Goal: Information Seeking & Learning: Learn about a topic

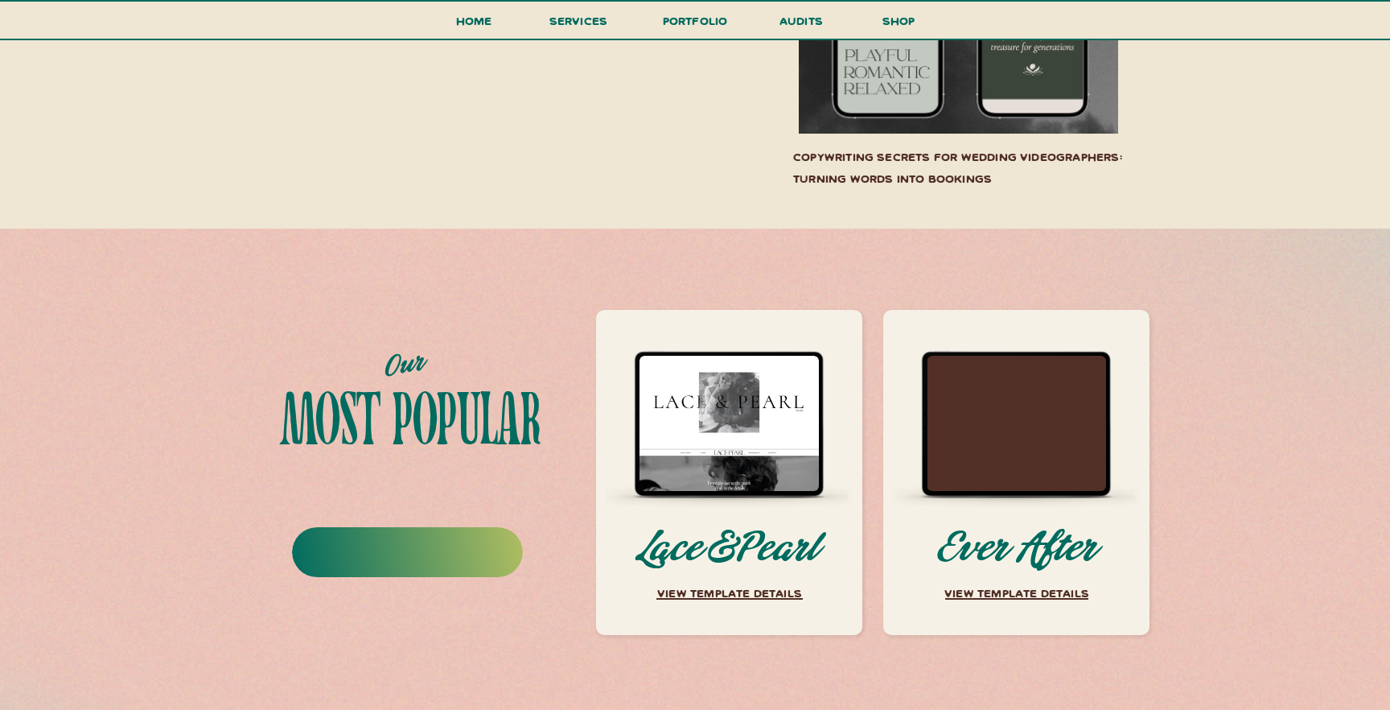
scroll to position [6193, 0]
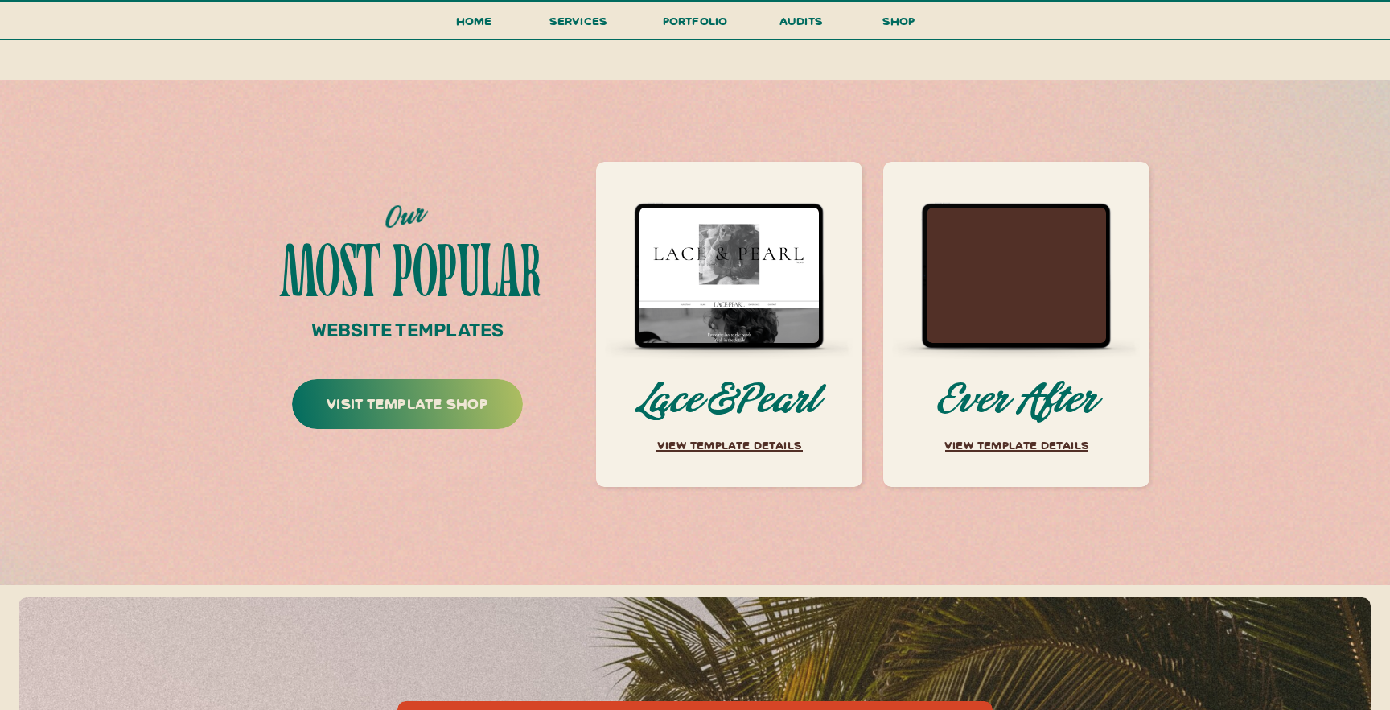
click at [1051, 443] on p "VIEW TEMPLATE DETAILS" at bounding box center [1017, 448] width 172 height 28
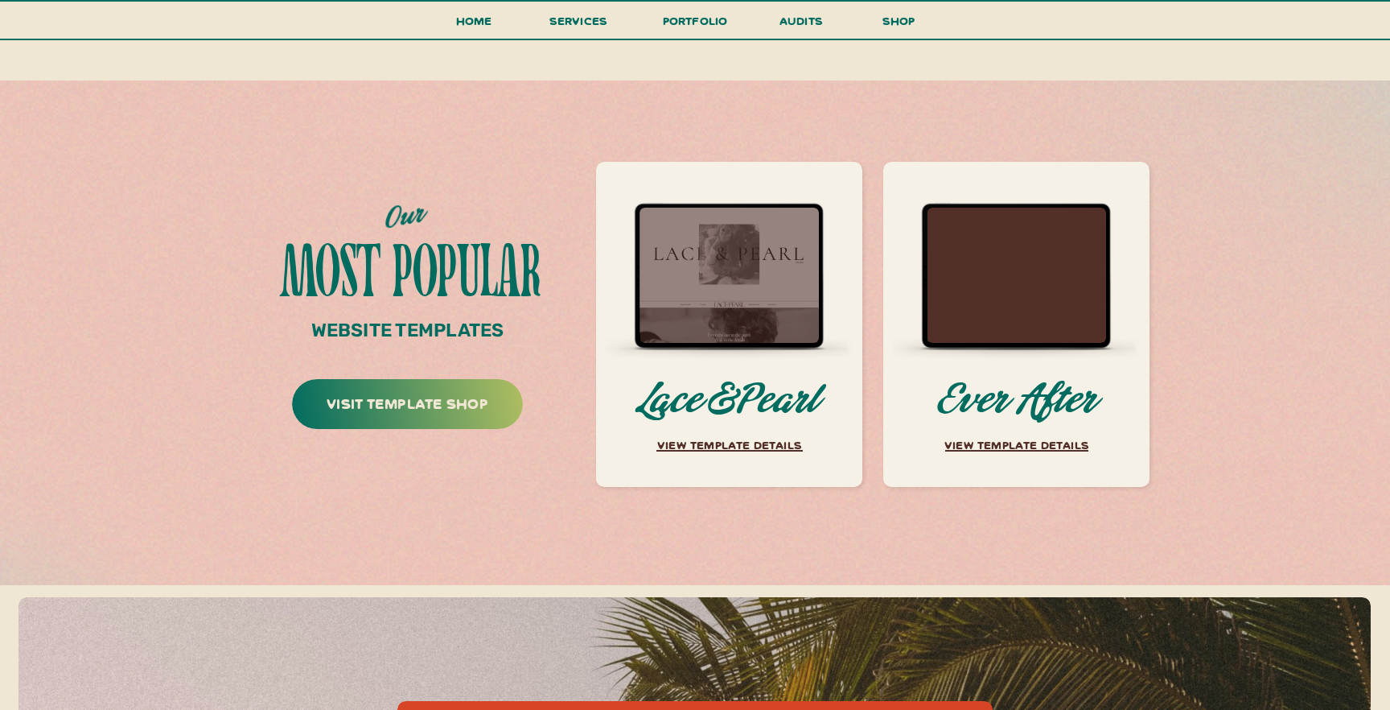
click at [783, 278] on div at bounding box center [729, 275] width 179 height 135
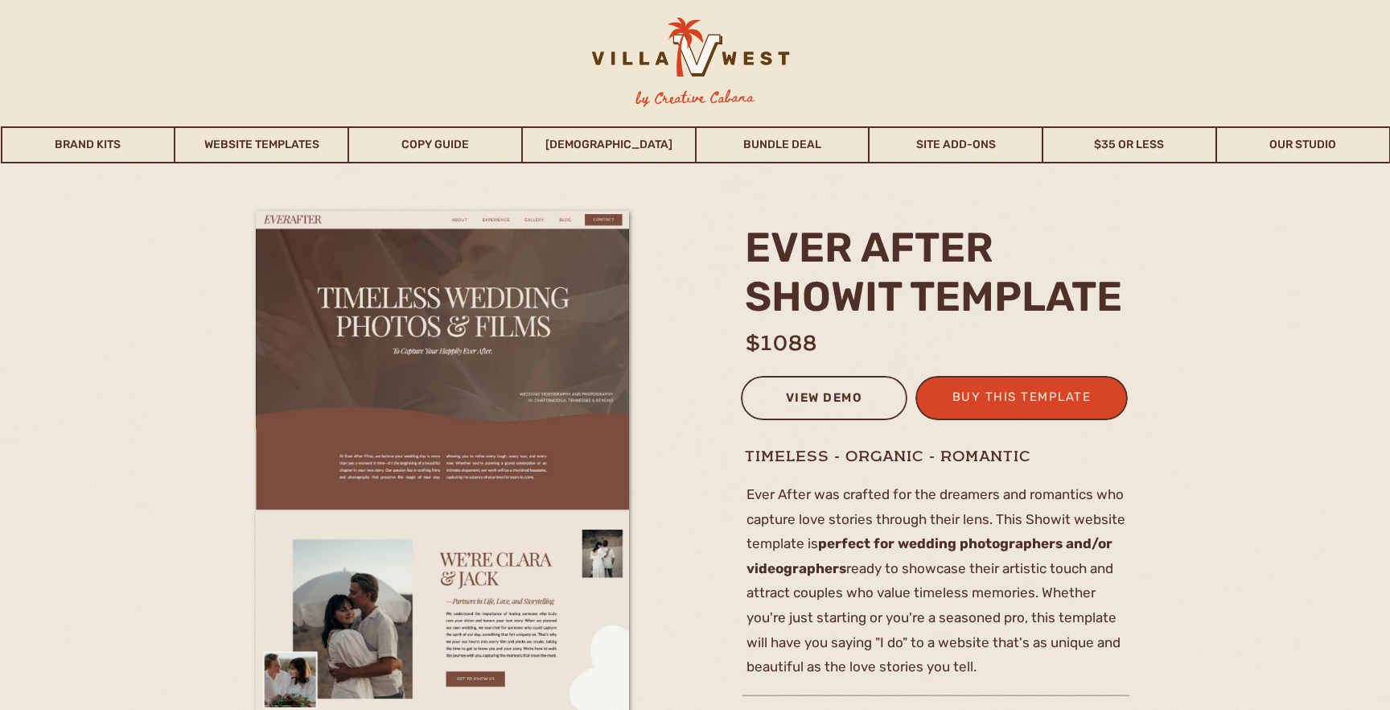
click at [850, 399] on div "view demo" at bounding box center [824, 400] width 146 height 27
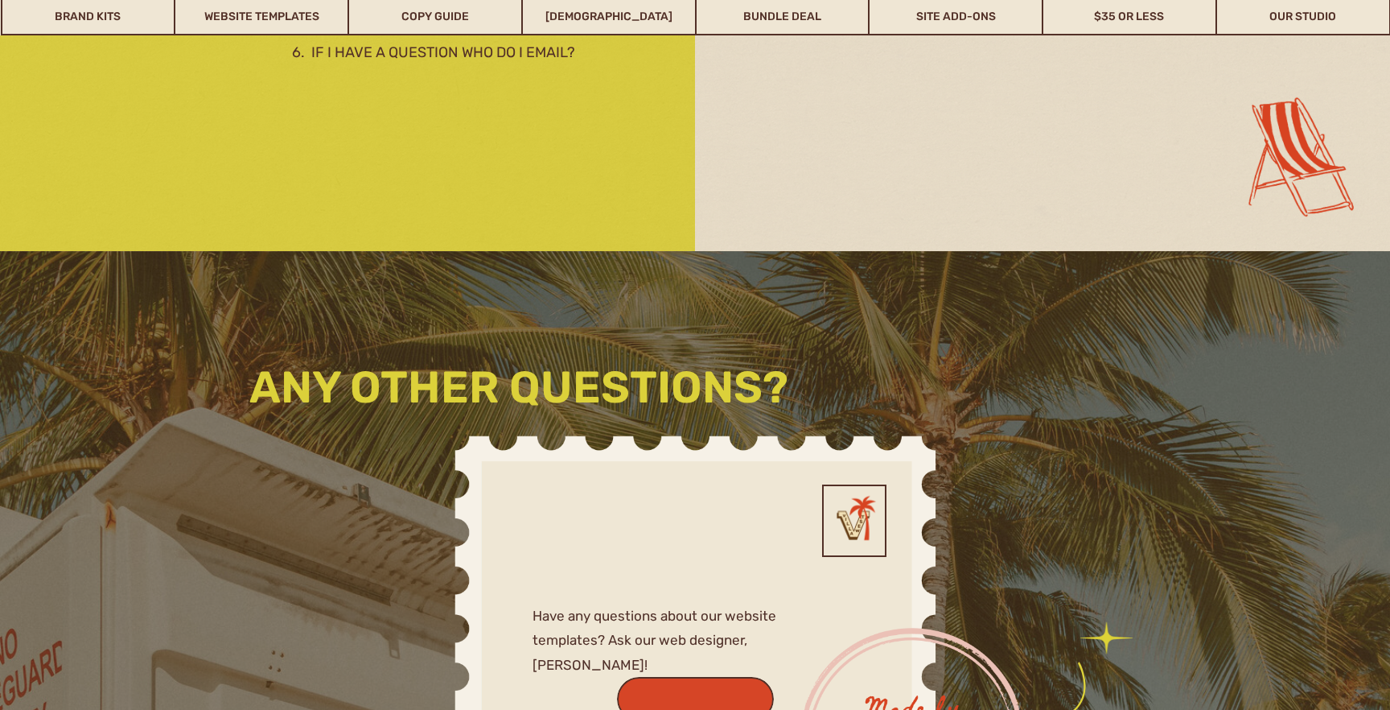
scroll to position [3534, 0]
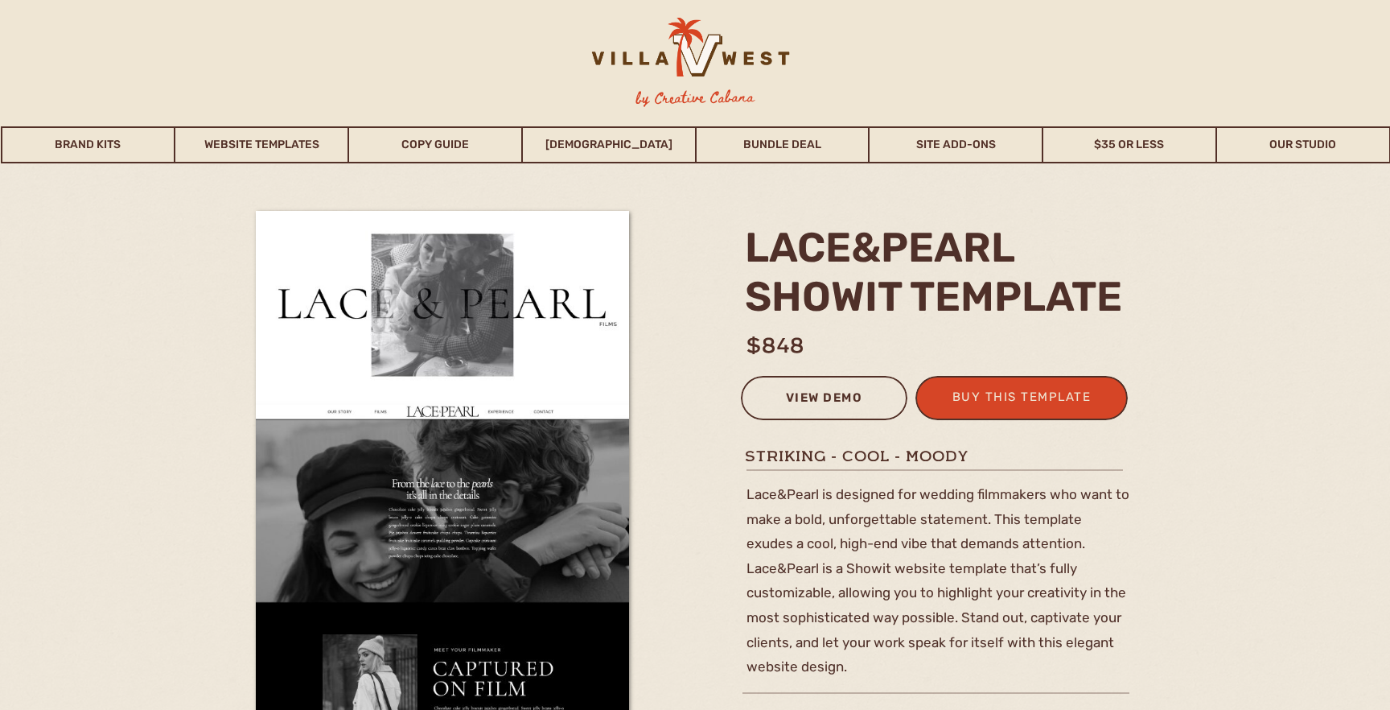
click at [828, 410] on div "view demo" at bounding box center [824, 400] width 146 height 27
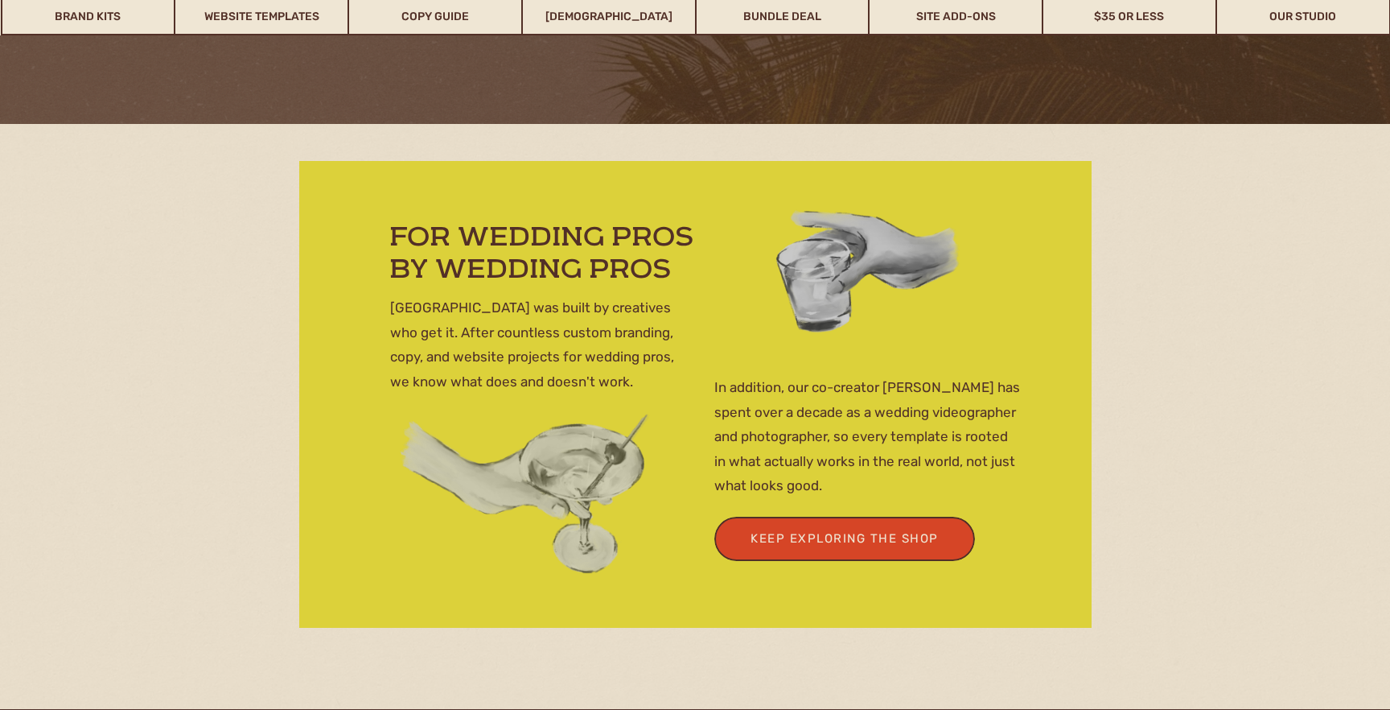
scroll to position [5553, 0]
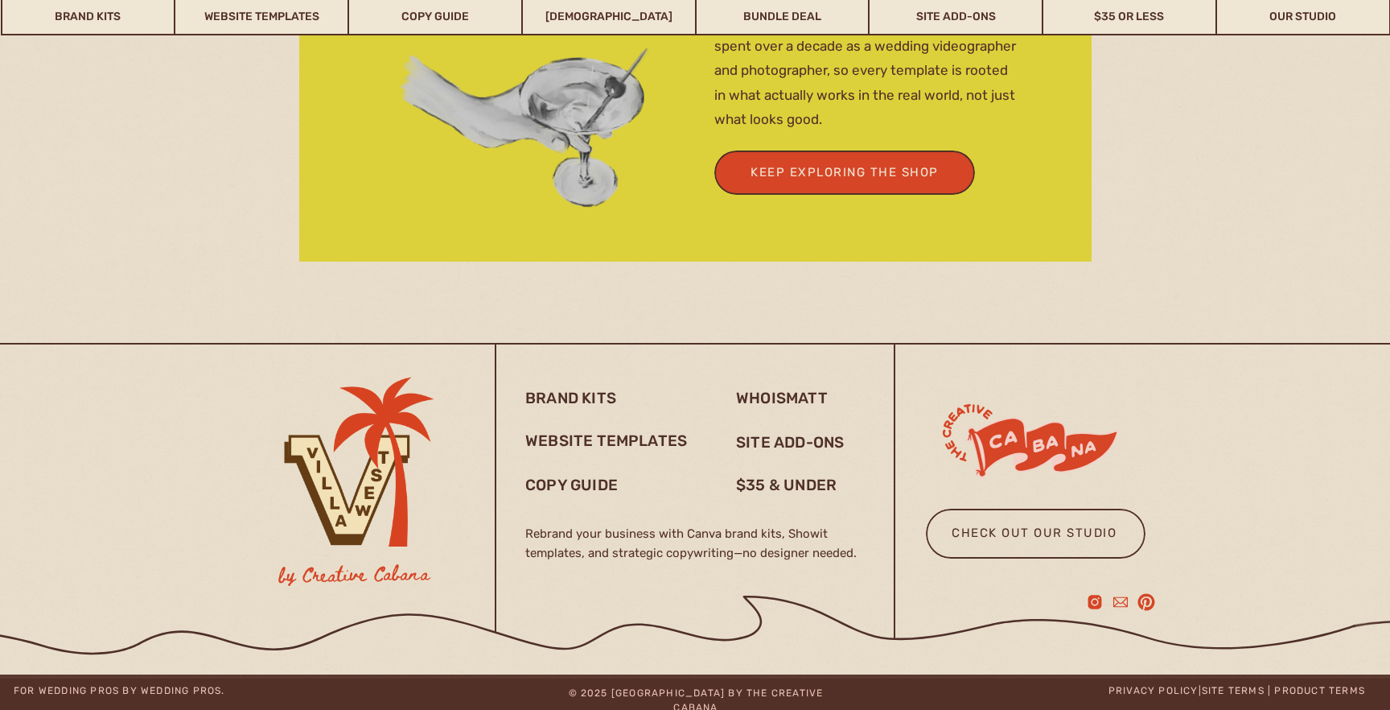
click at [867, 183] on div at bounding box center [844, 172] width 261 height 44
click at [883, 178] on div "Keep Exploring the Shop" at bounding box center [844, 173] width 225 height 22
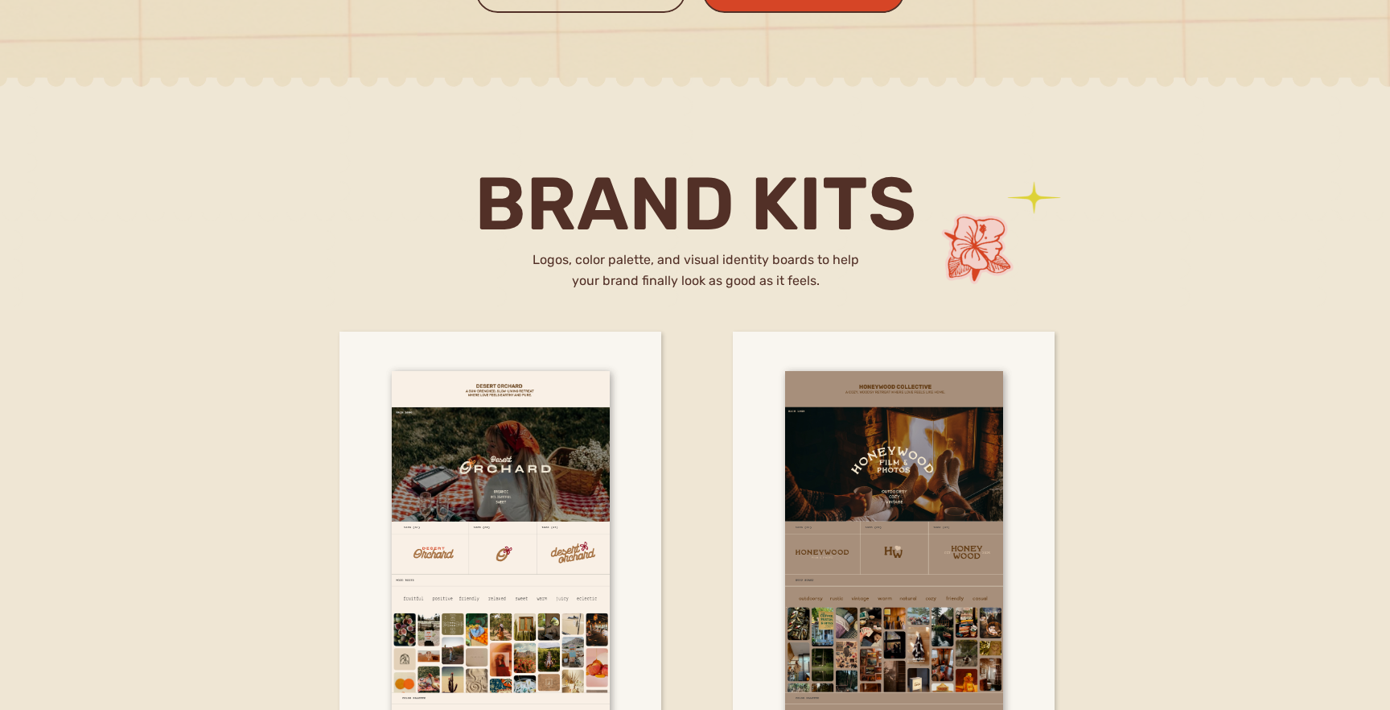
scroll to position [2935, 0]
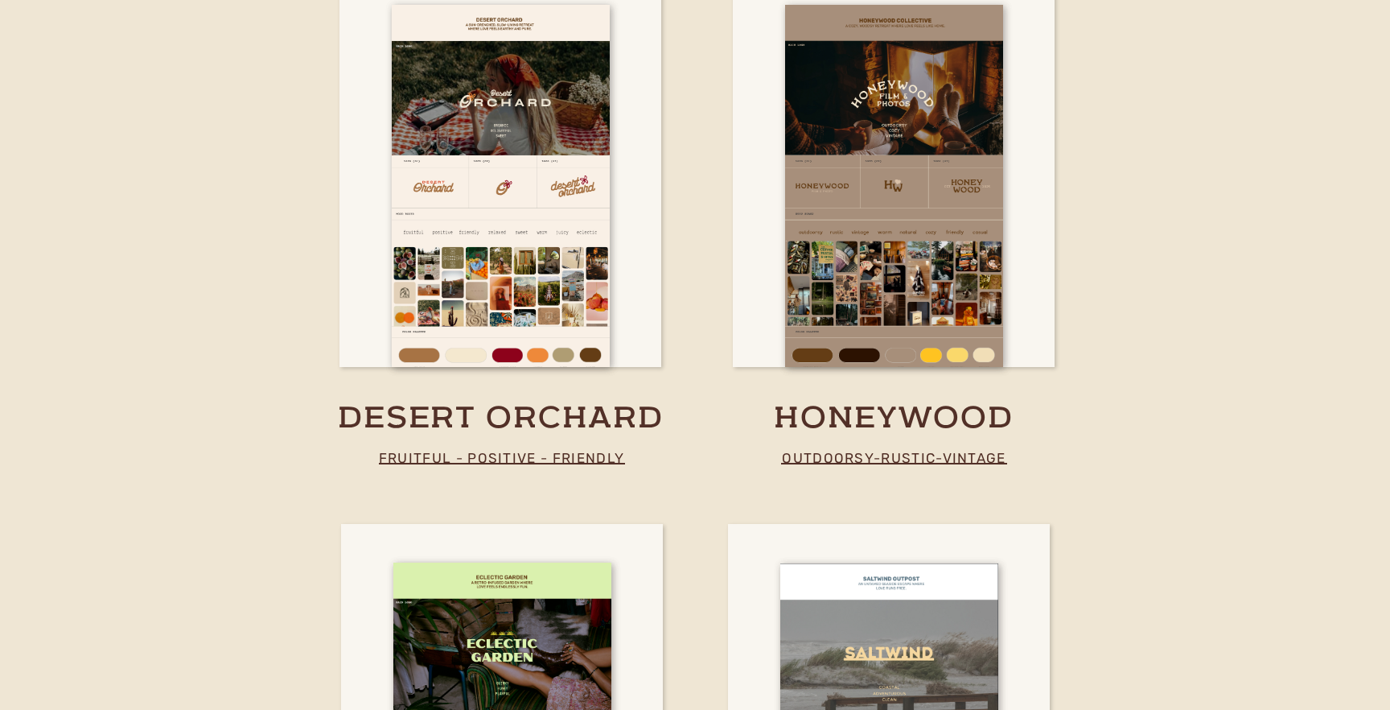
click at [615, 283] on div at bounding box center [501, 165] width 322 height 401
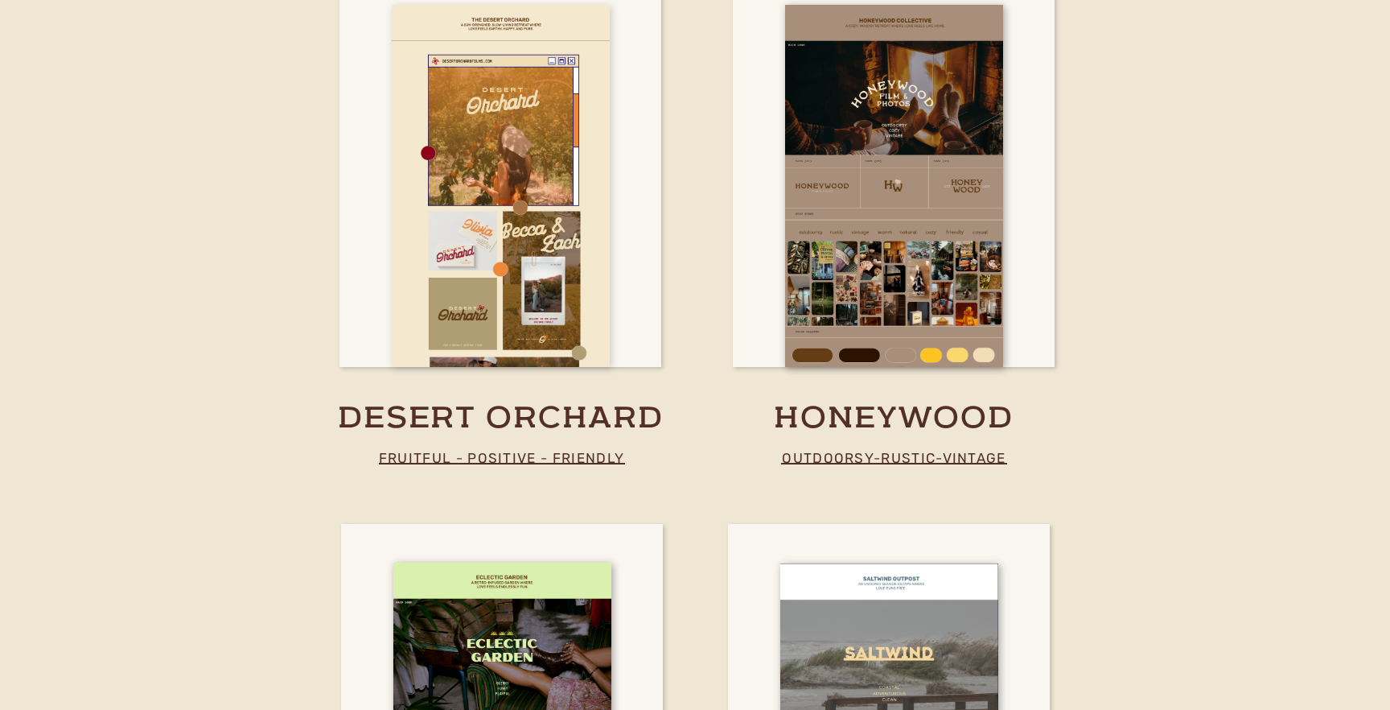
click at [547, 272] on div at bounding box center [501, 186] width 218 height 362
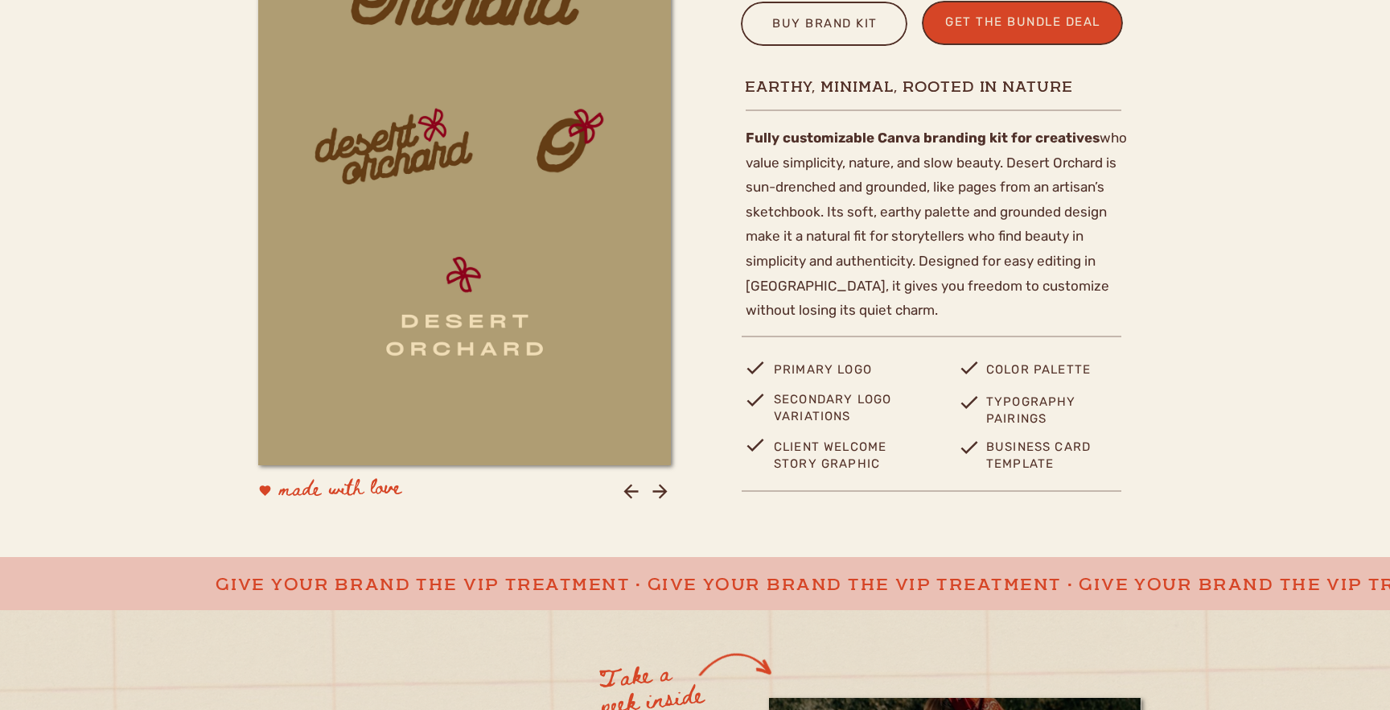
scroll to position [741, 0]
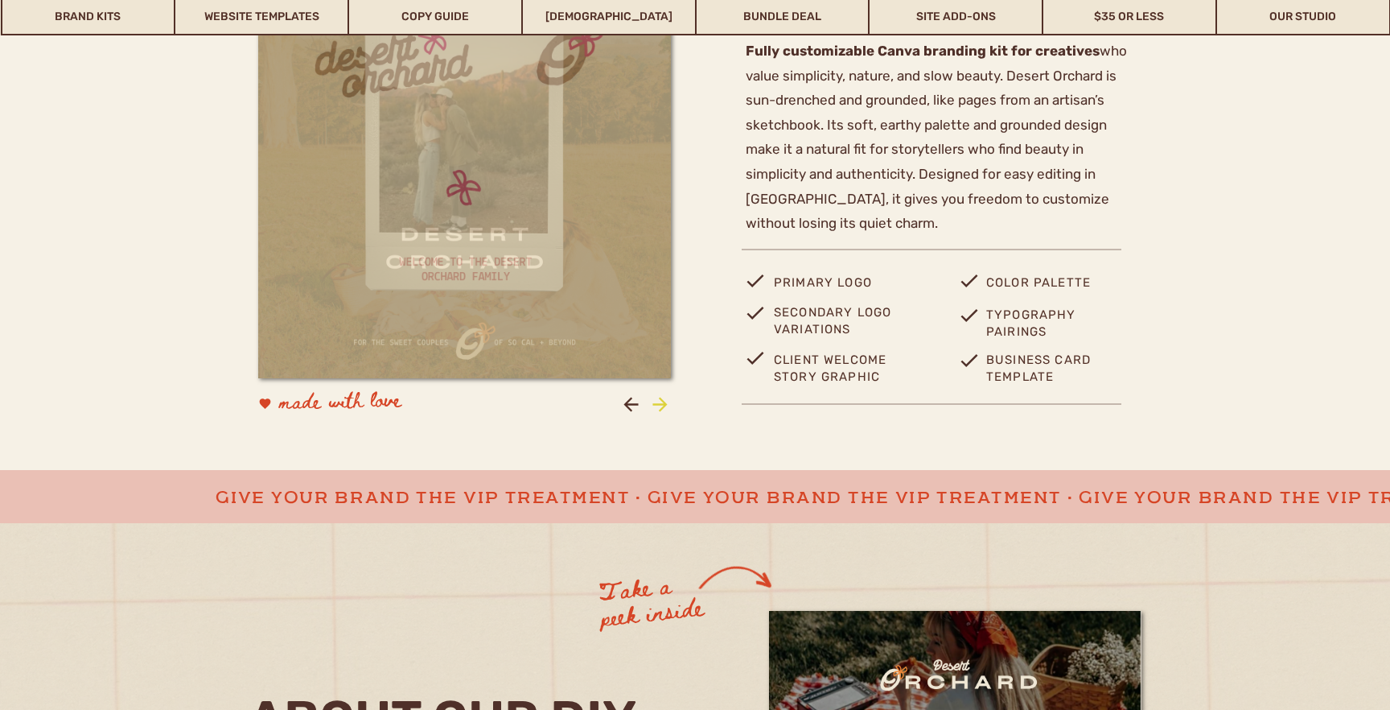
click at [661, 403] on icon at bounding box center [659, 404] width 14 height 14
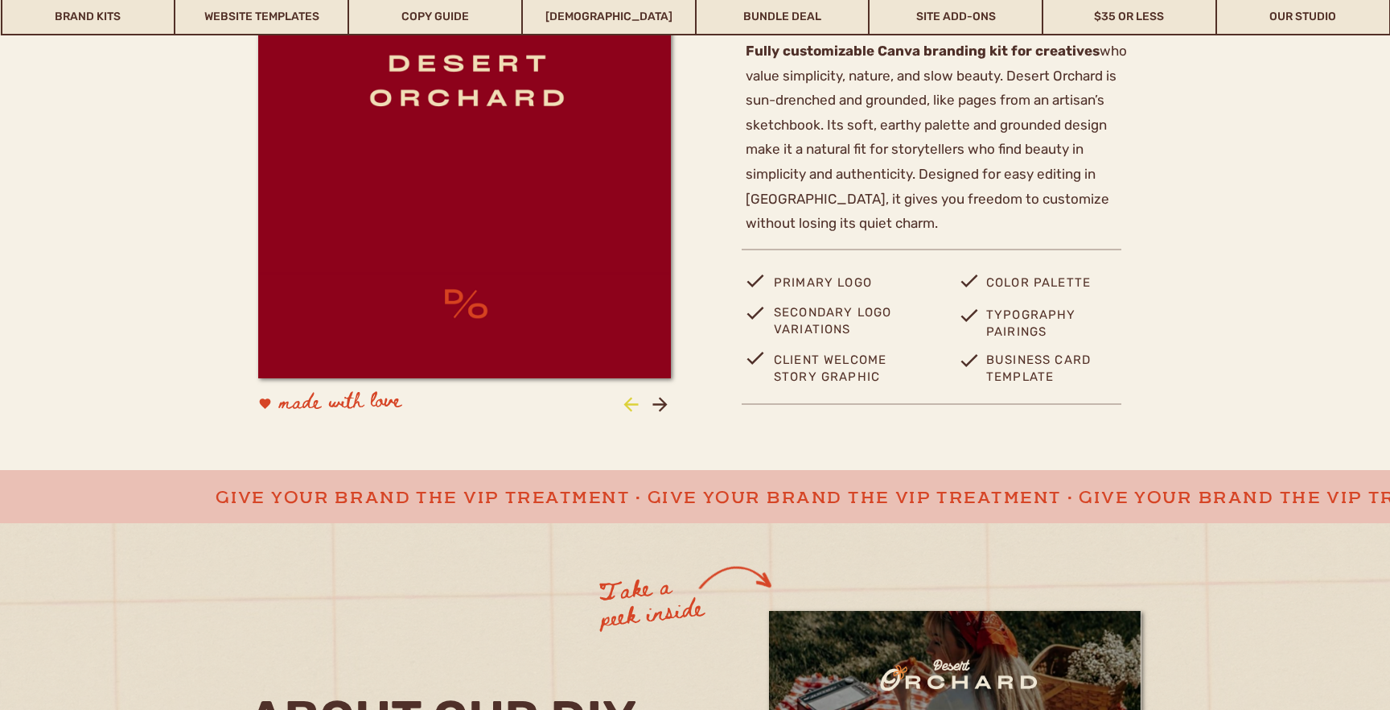
click at [632, 403] on icon at bounding box center [631, 404] width 14 height 14
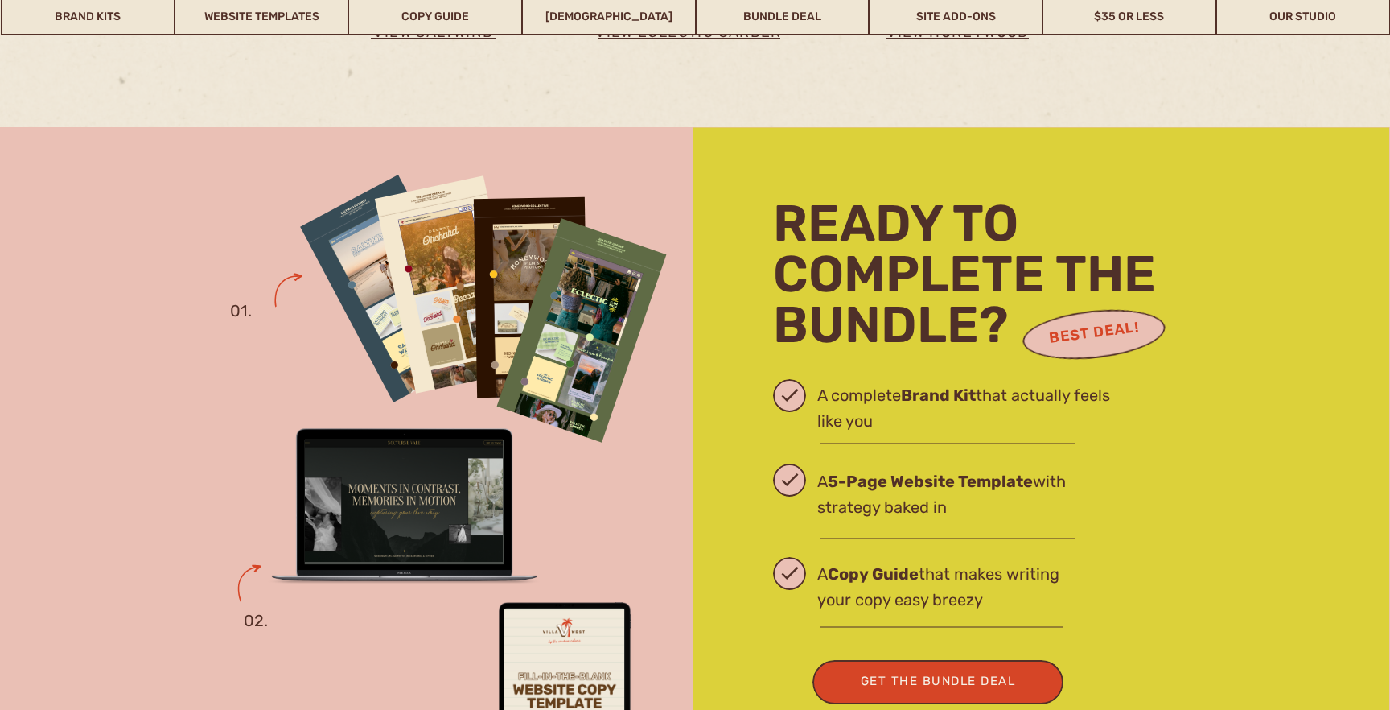
scroll to position [4176, 0]
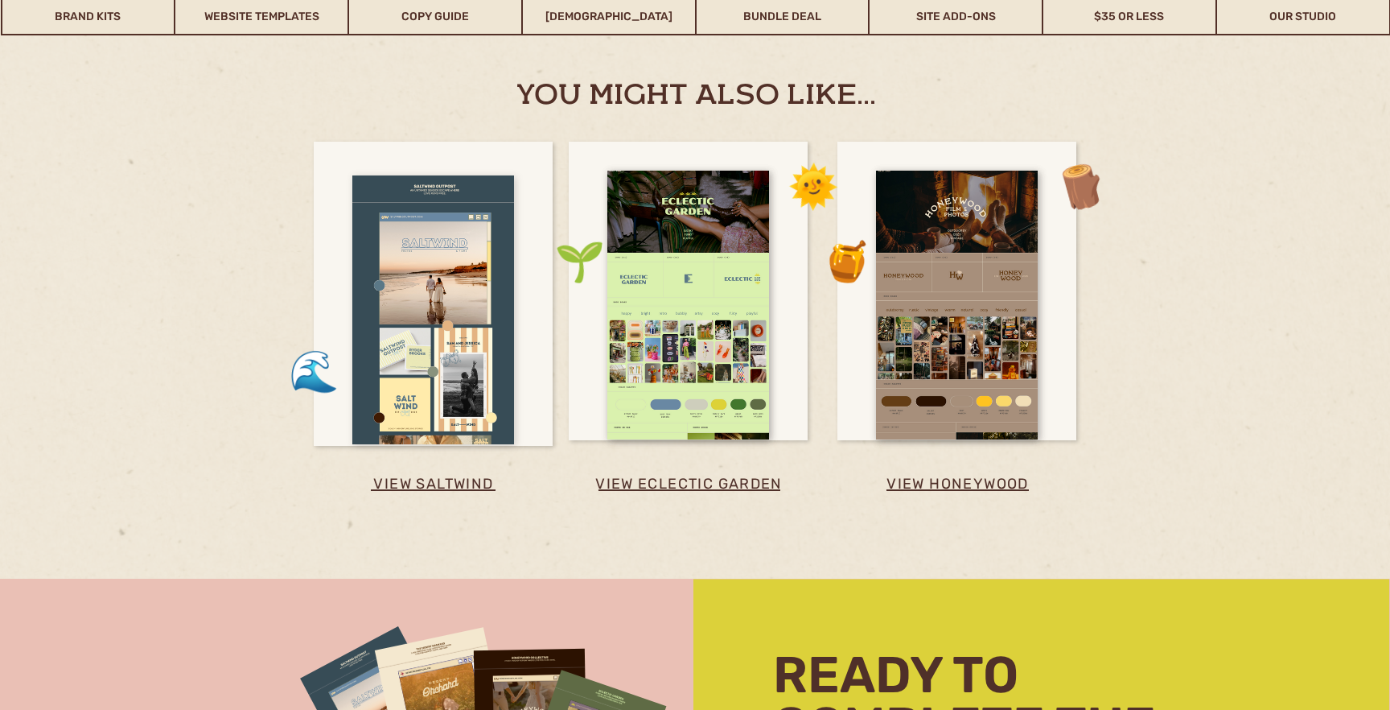
click at [470, 360] on div at bounding box center [433, 309] width 162 height 269
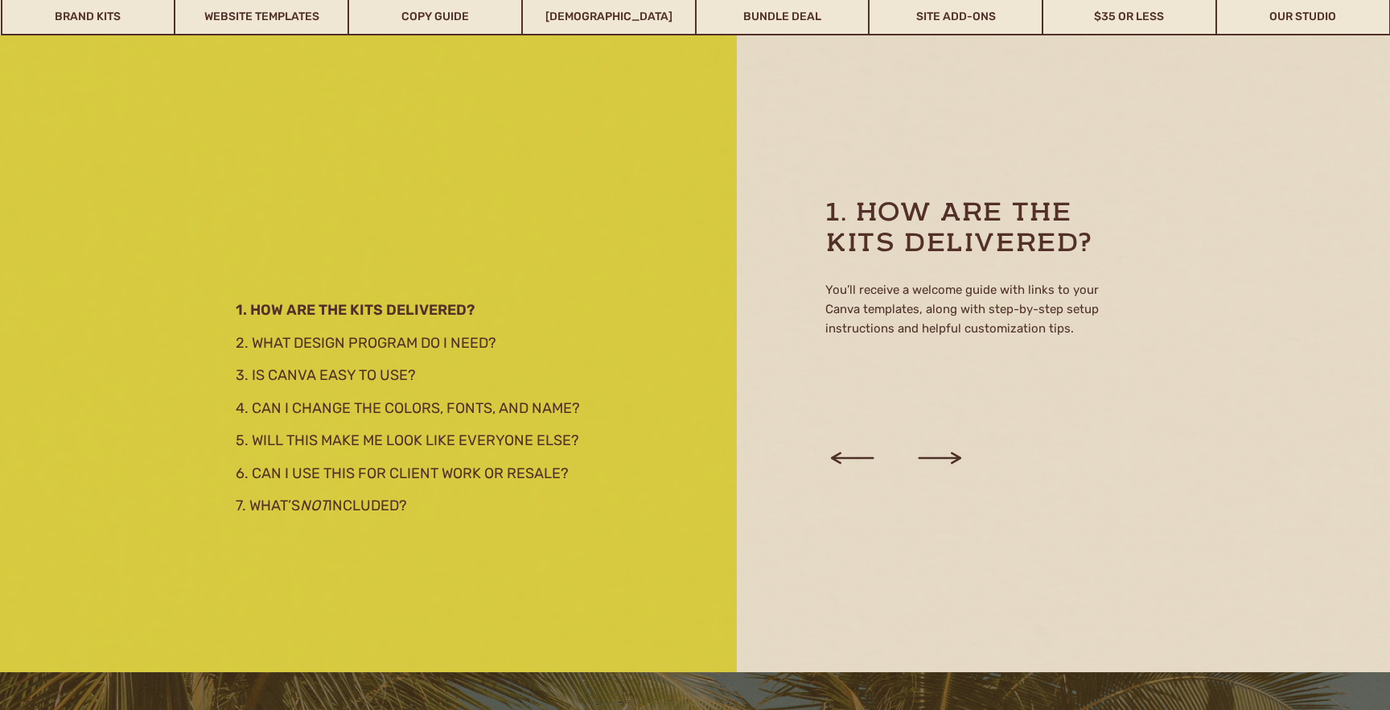
scroll to position [2846, 0]
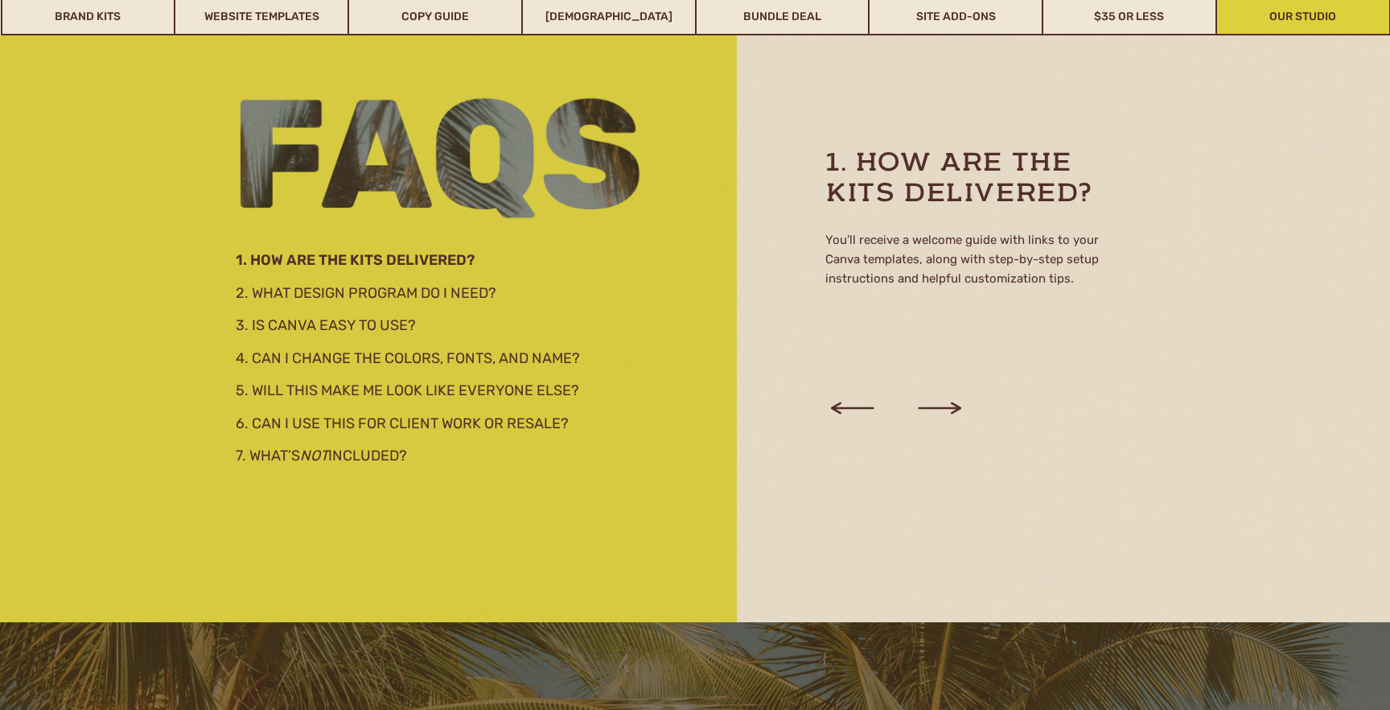
click at [1293, 29] on link "Our Studio" at bounding box center [1303, 16] width 172 height 37
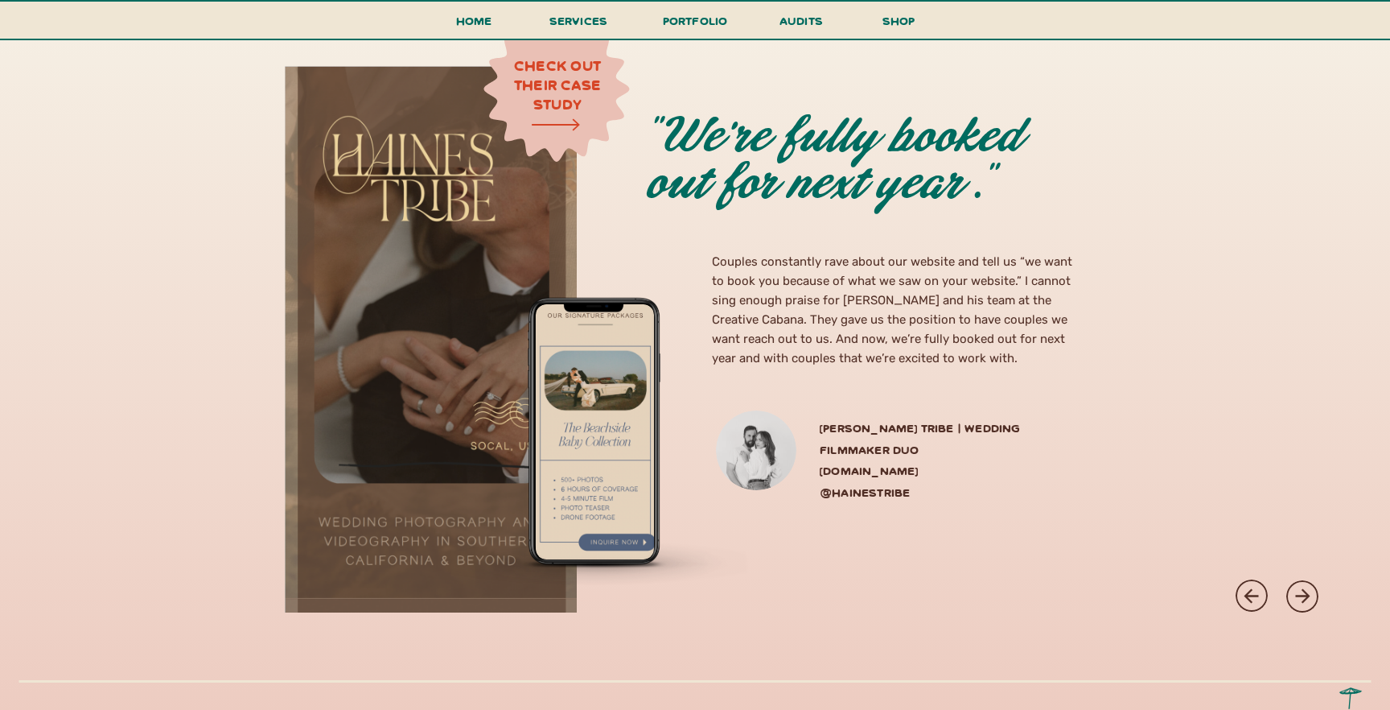
scroll to position [4242, 0]
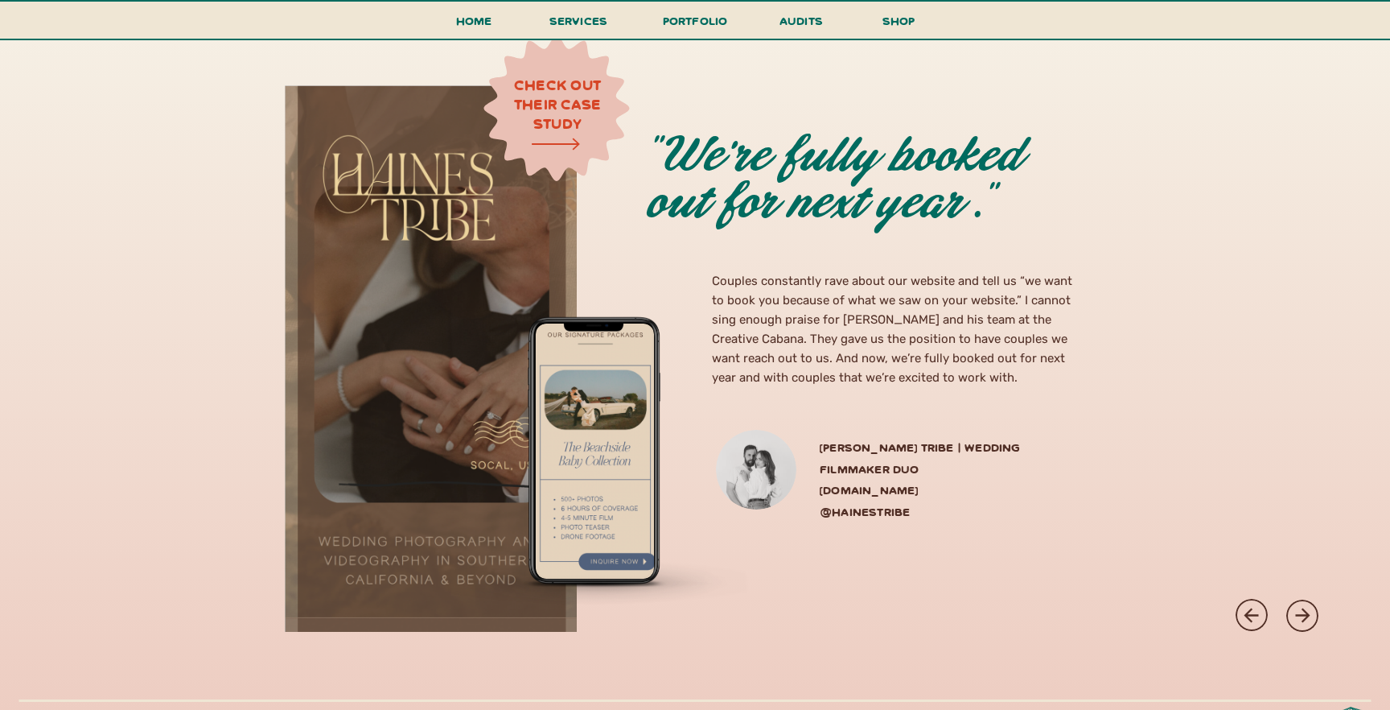
click at [878, 466] on h3 "[PERSON_NAME] Tribe | WEDDING filmmaker duo [DOMAIN_NAME] @hainestribe" at bounding box center [950, 473] width 261 height 72
click at [426, 261] on div at bounding box center [431, 358] width 292 height 546
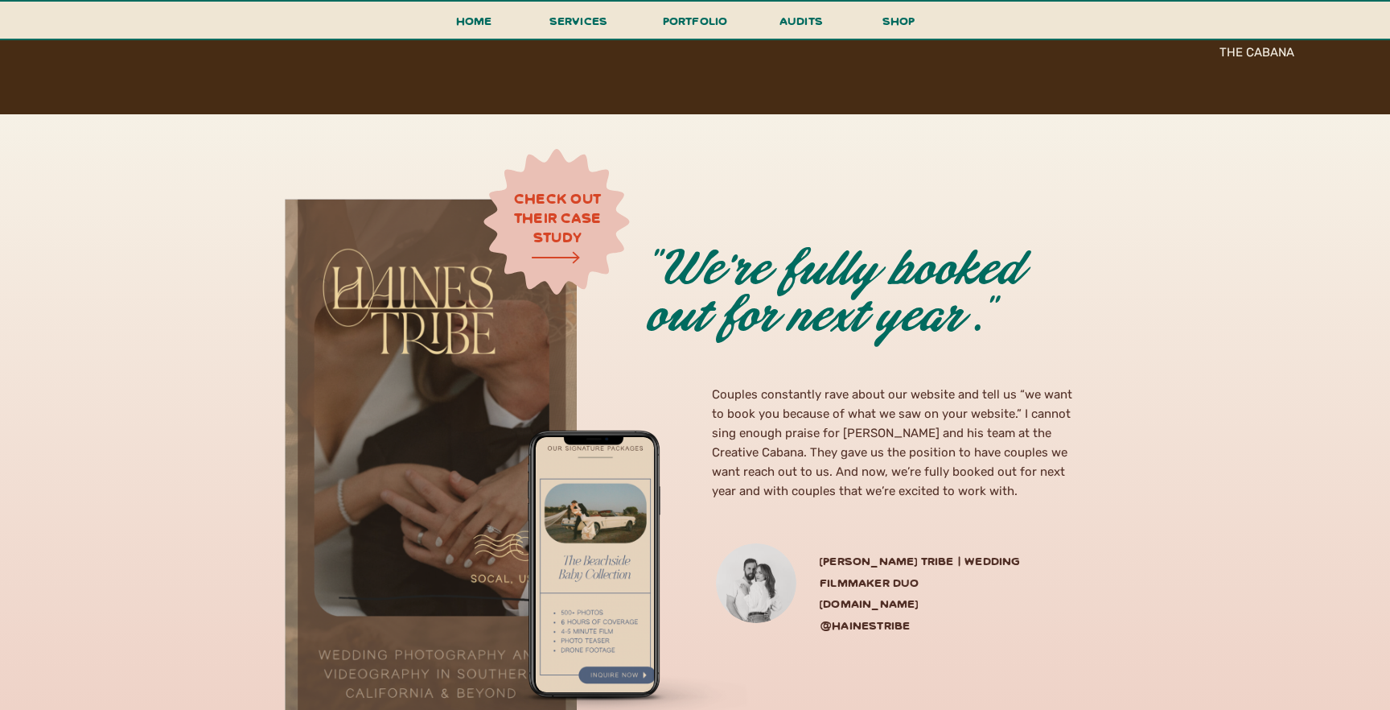
scroll to position [4112, 0]
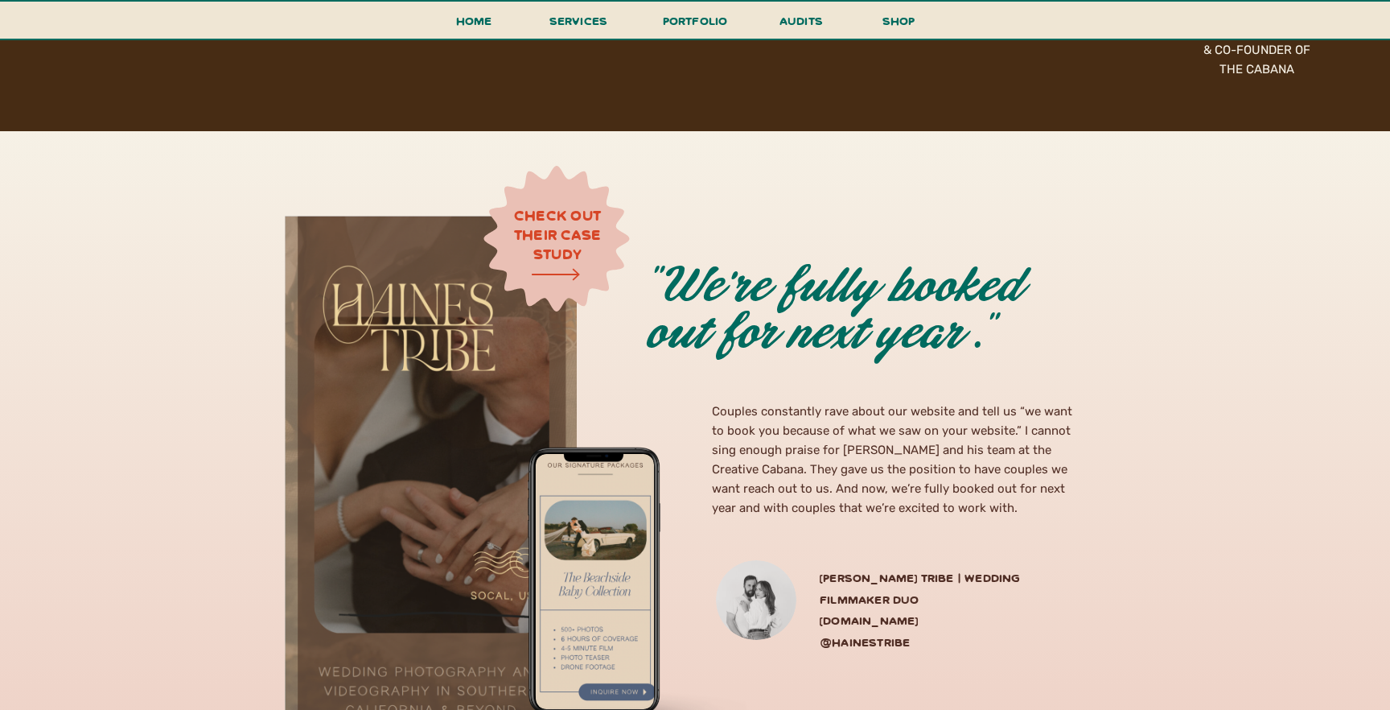
click at [587, 249] on icon at bounding box center [555, 274] width 117 height 63
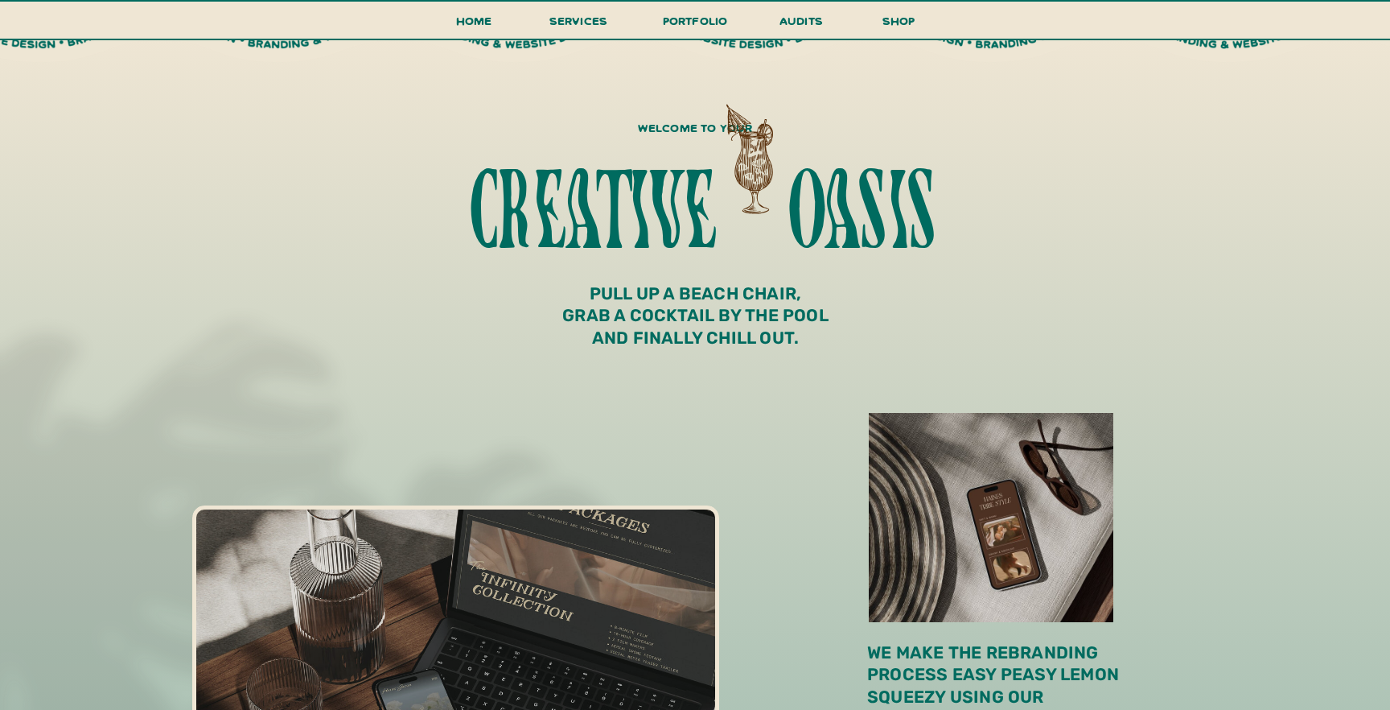
scroll to position [358, 0]
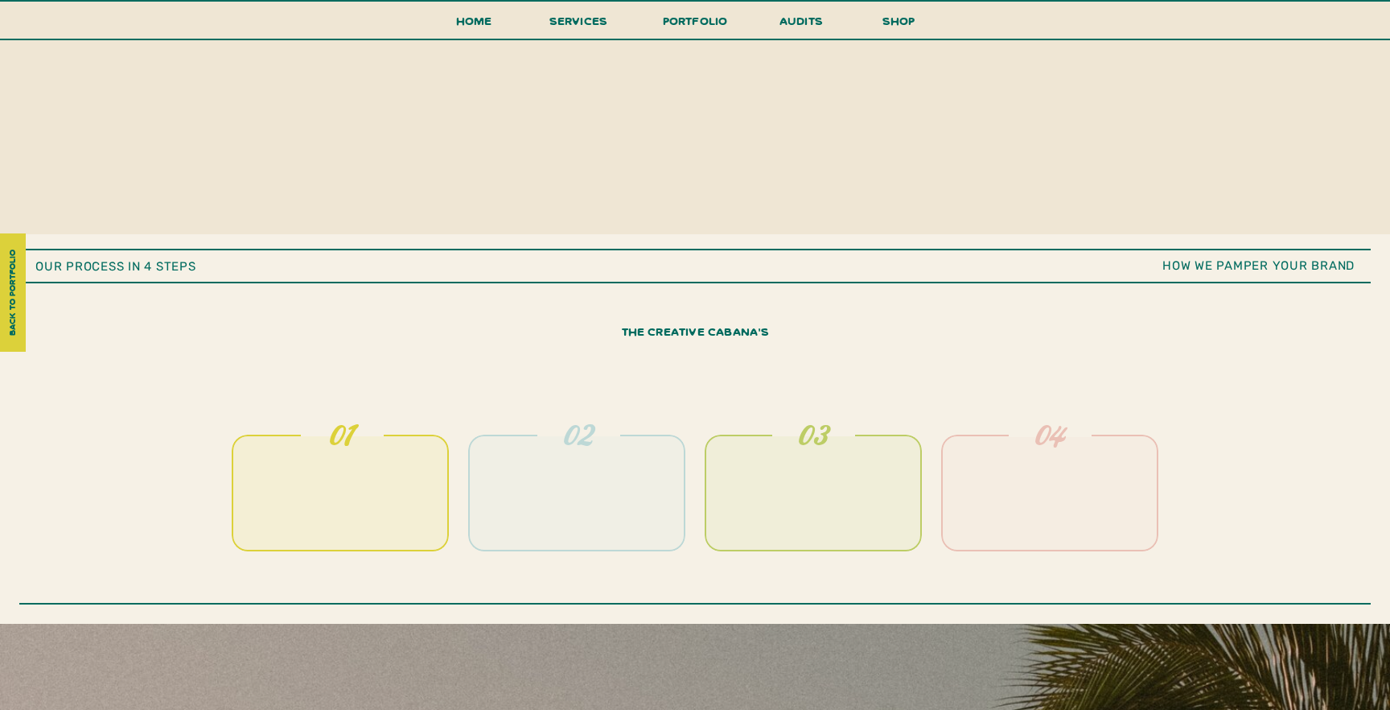
scroll to position [3829, 0]
